Goal: Task Accomplishment & Management: Manage account settings

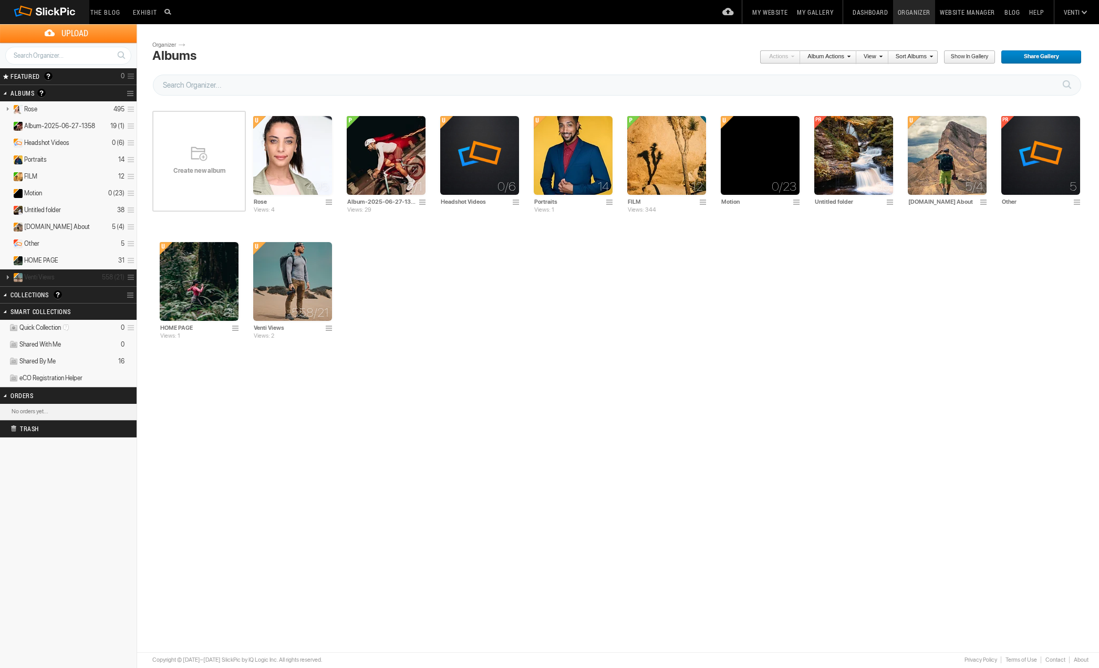
click at [8, 274] on link at bounding box center [7, 277] width 15 height 13
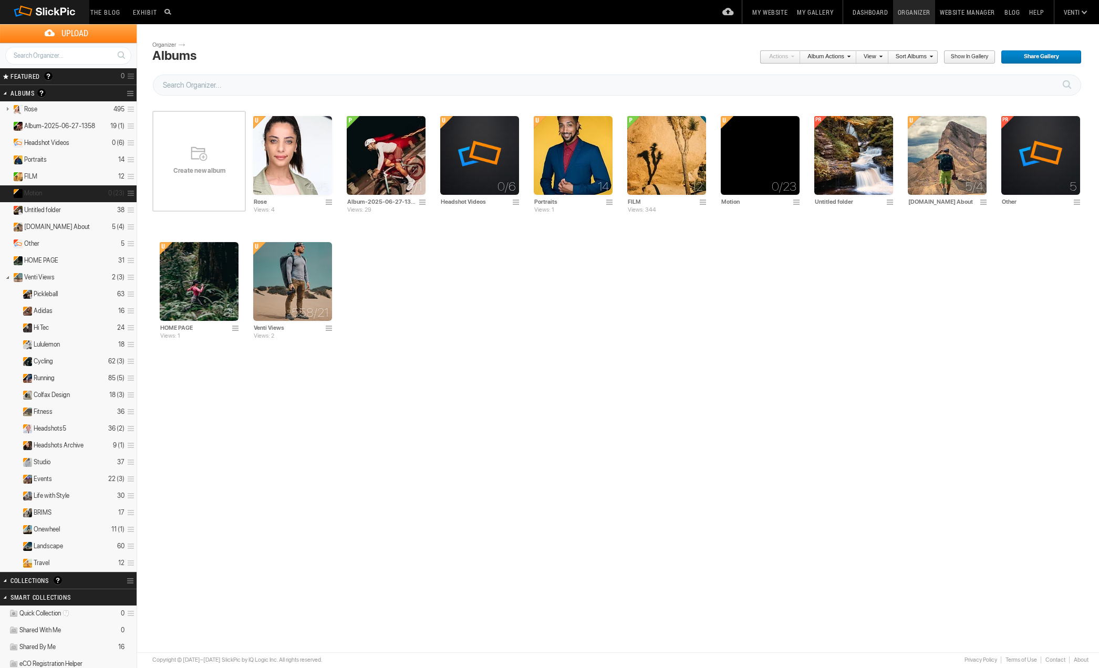
click at [35, 191] on span "Motion" at bounding box center [33, 193] width 18 height 8
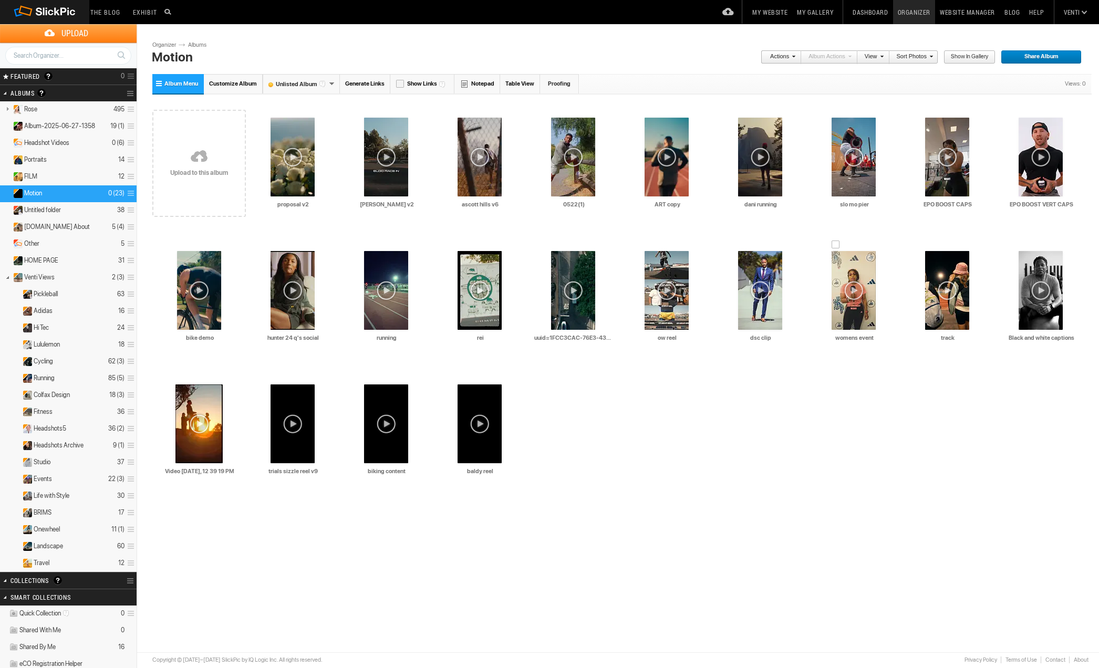
click at [834, 241] on div at bounding box center [836, 245] width 8 height 8
click at [794, 58] on span at bounding box center [792, 56] width 6 height 6
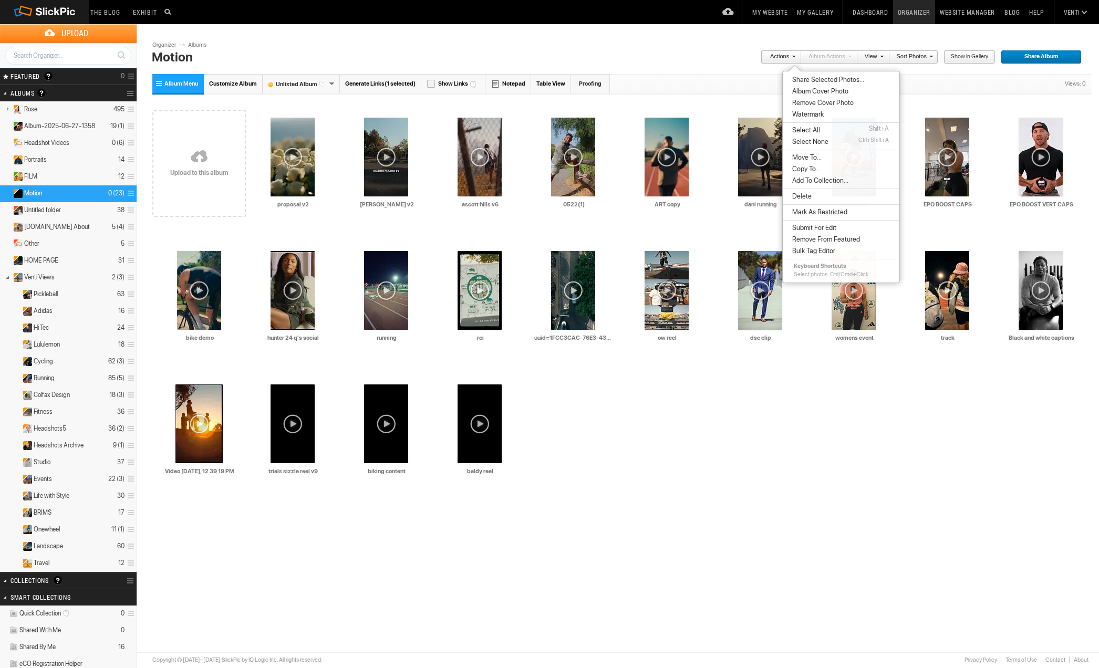
click at [804, 198] on span "Delete" at bounding box center [800, 196] width 23 height 8
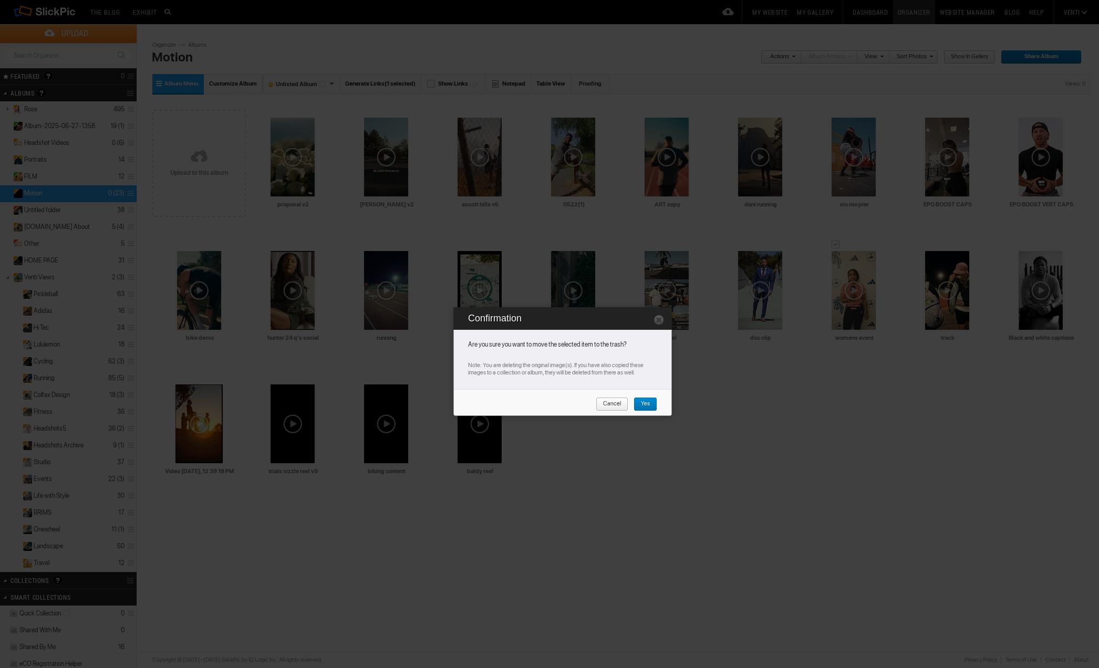
click at [645, 407] on span "Yes" at bounding box center [642, 405] width 16 height 14
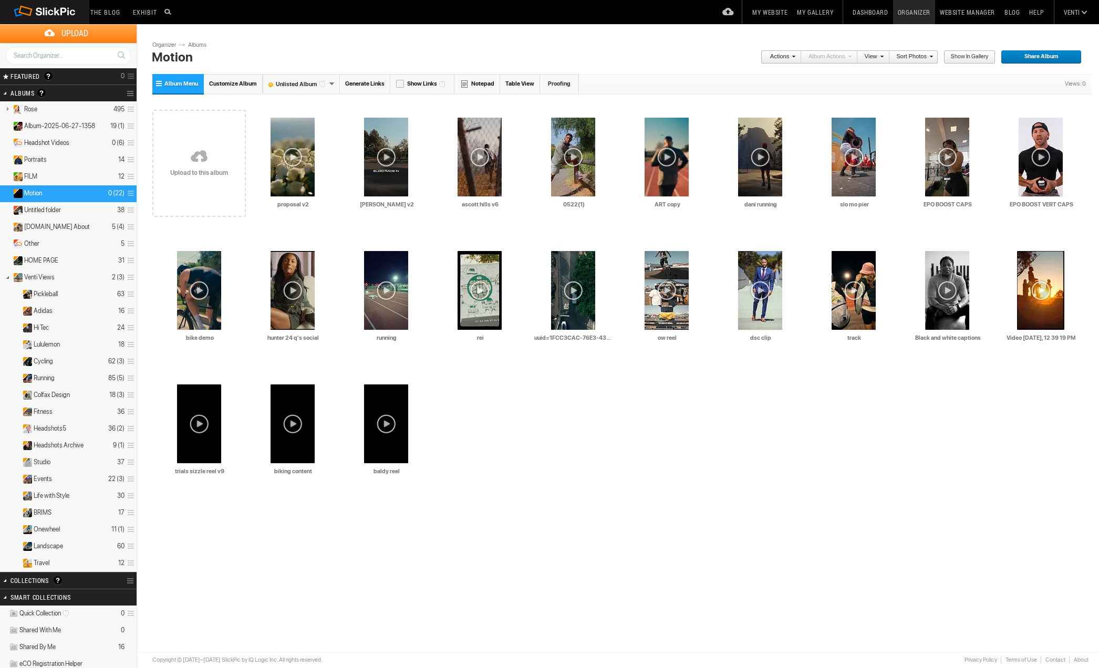
click at [192, 155] on link at bounding box center [199, 157] width 94 height 121
